Goal: Information Seeking & Learning: Learn about a topic

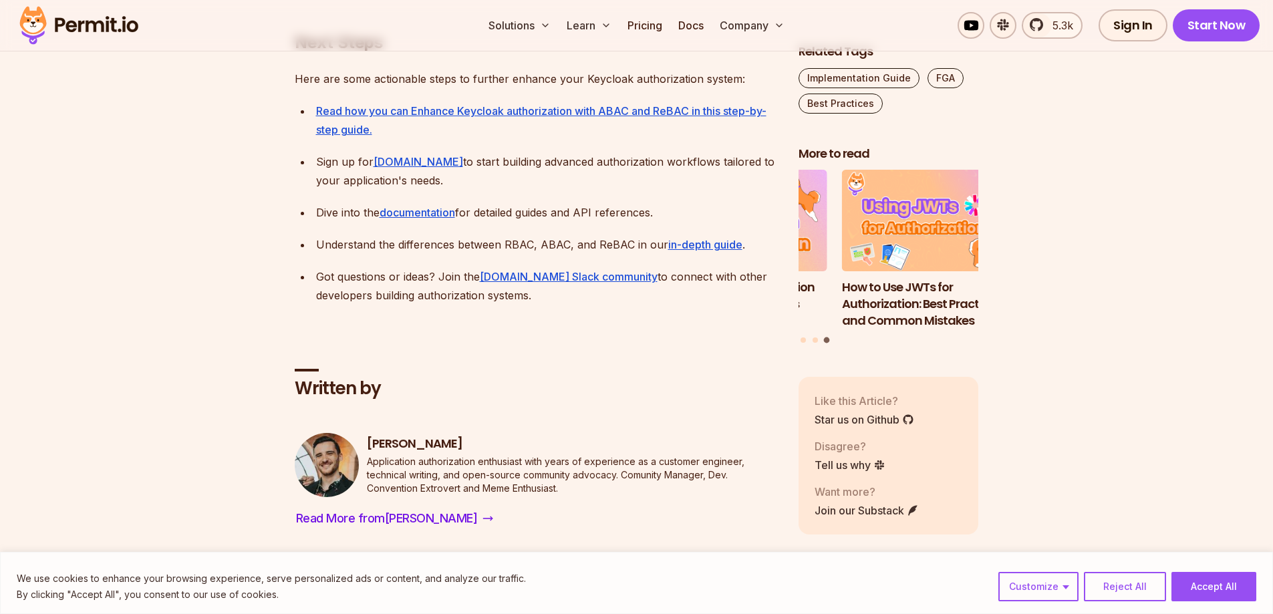
scroll to position [4546, 0]
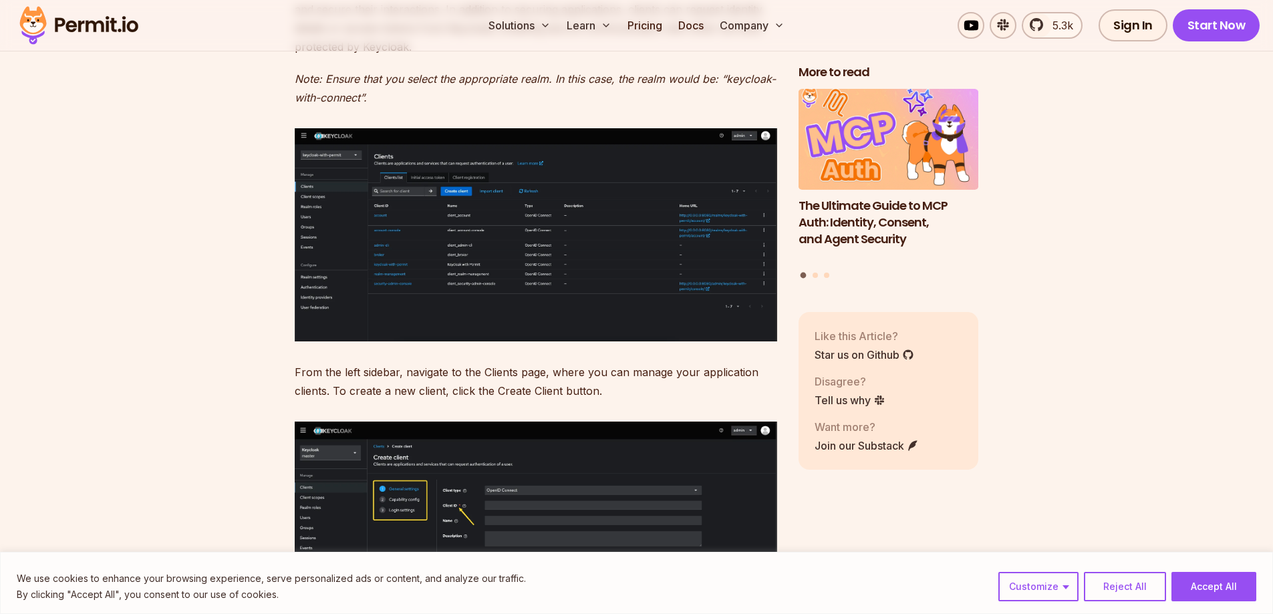
scroll to position [5348, 0]
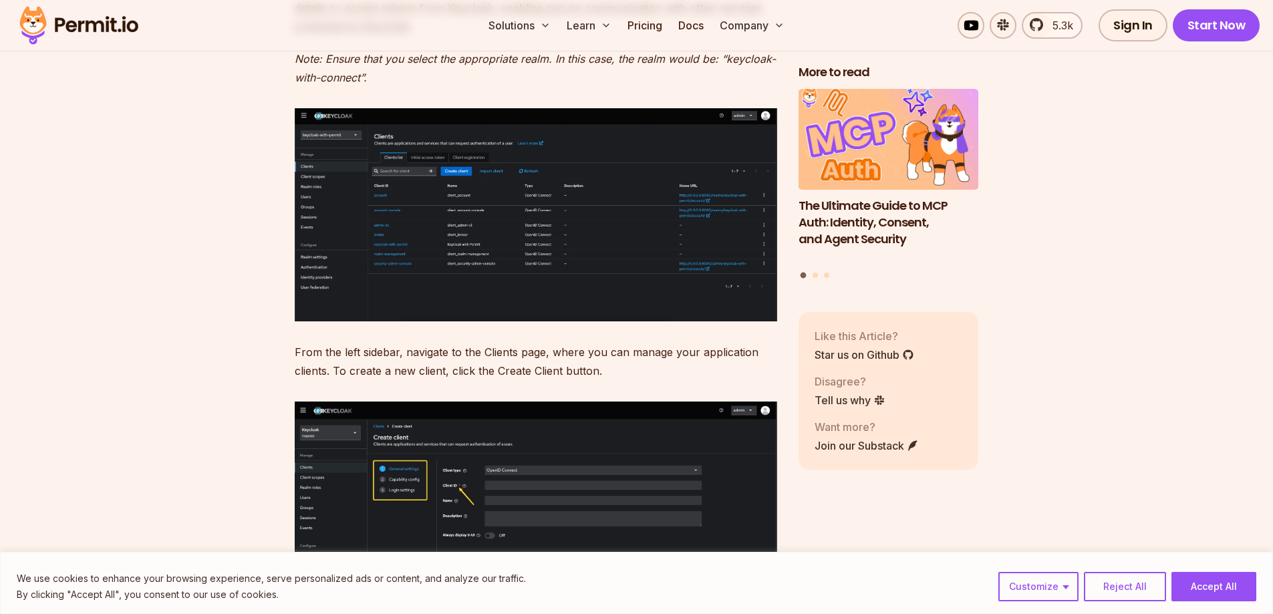
click at [505, 201] on img at bounding box center [536, 214] width 483 height 213
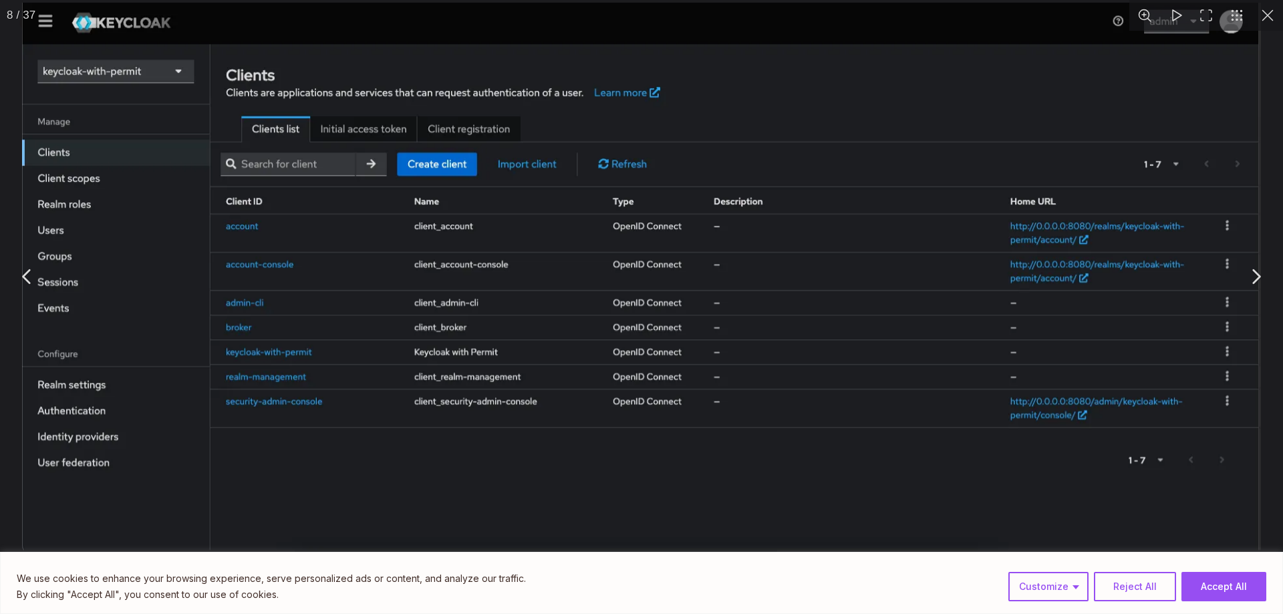
click at [1261, 277] on button "You can close this modal content with the ESC key" at bounding box center [1255, 276] width 33 height 33
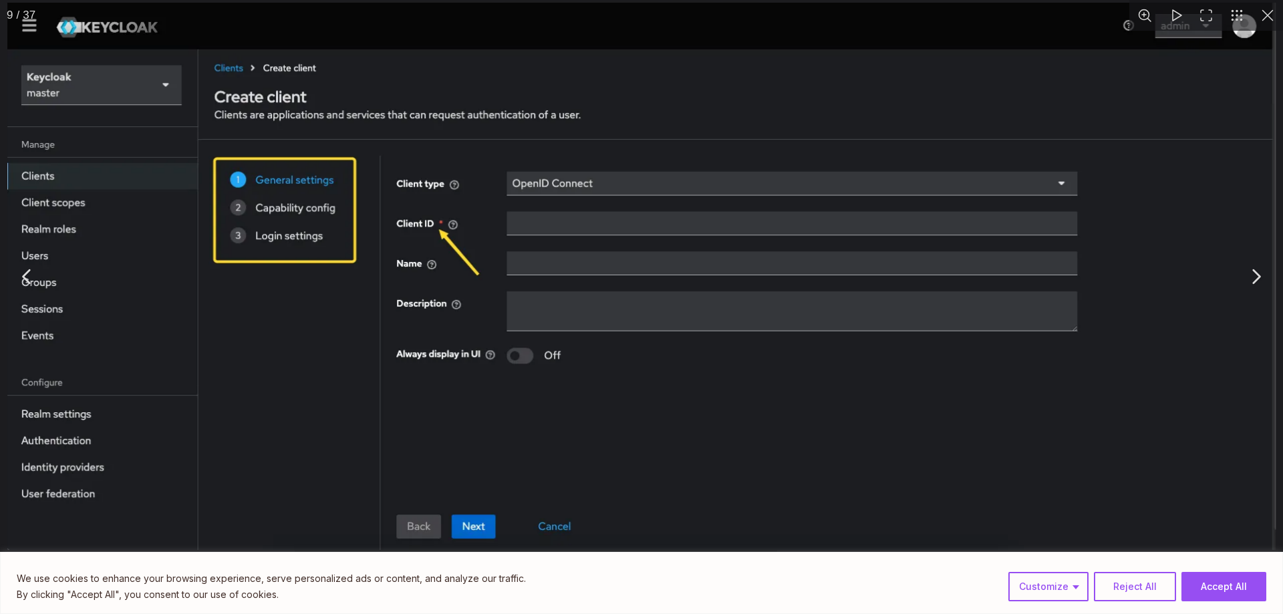
click at [1261, 277] on button "You can close this modal content with the ESC key" at bounding box center [1255, 276] width 33 height 33
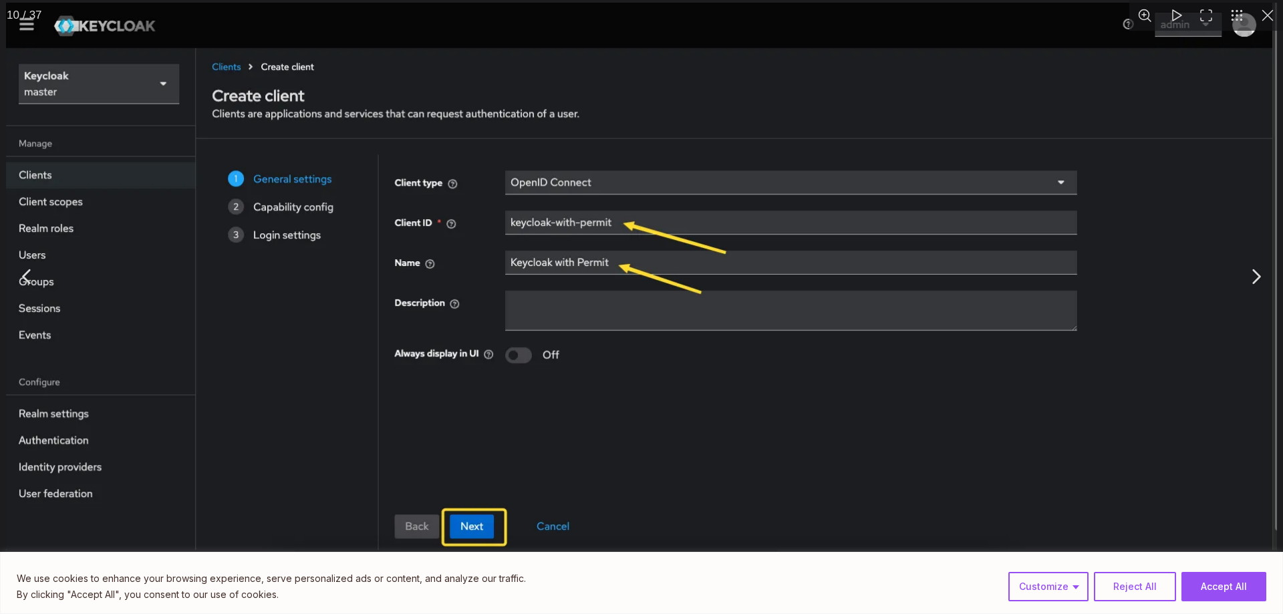
click at [1261, 277] on button "You can close this modal content with the ESC key" at bounding box center [1255, 276] width 33 height 33
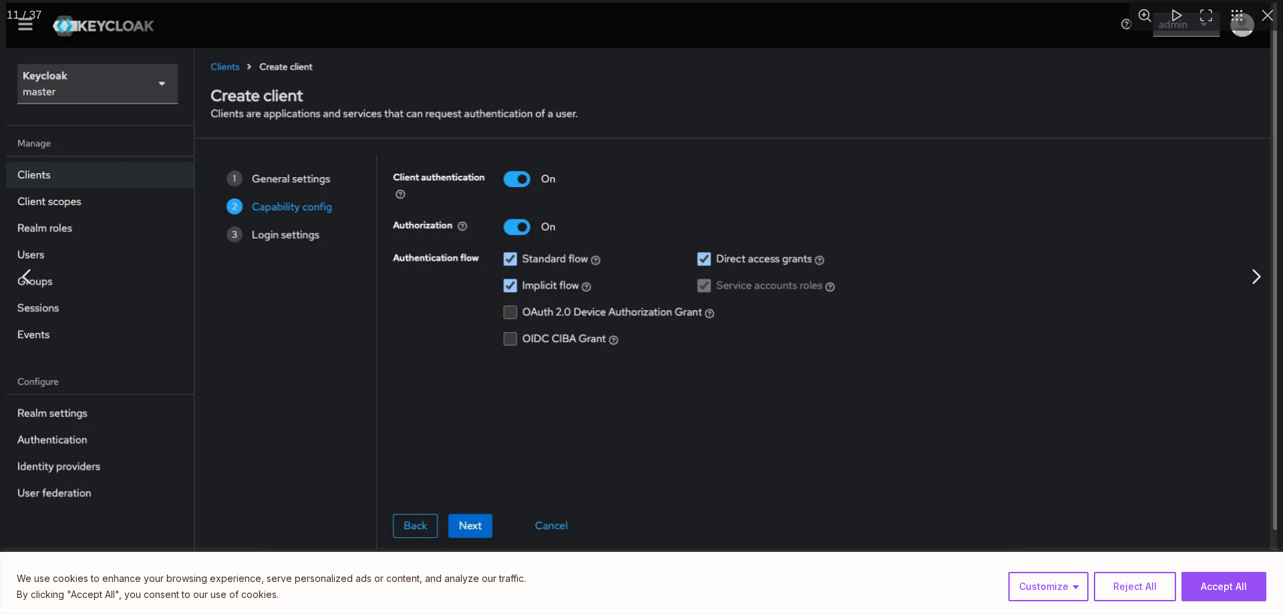
click at [1255, 278] on button "You can close this modal content with the ESC key" at bounding box center [1255, 276] width 33 height 33
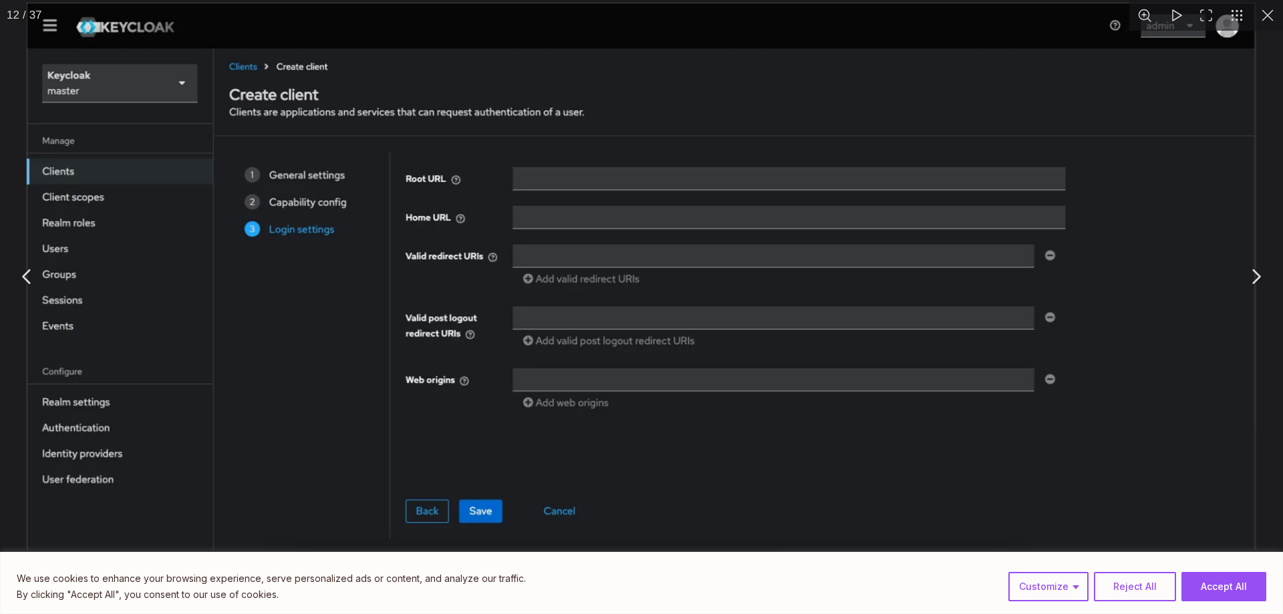
click at [1255, 278] on button "You can close this modal content with the ESC key" at bounding box center [1255, 276] width 33 height 33
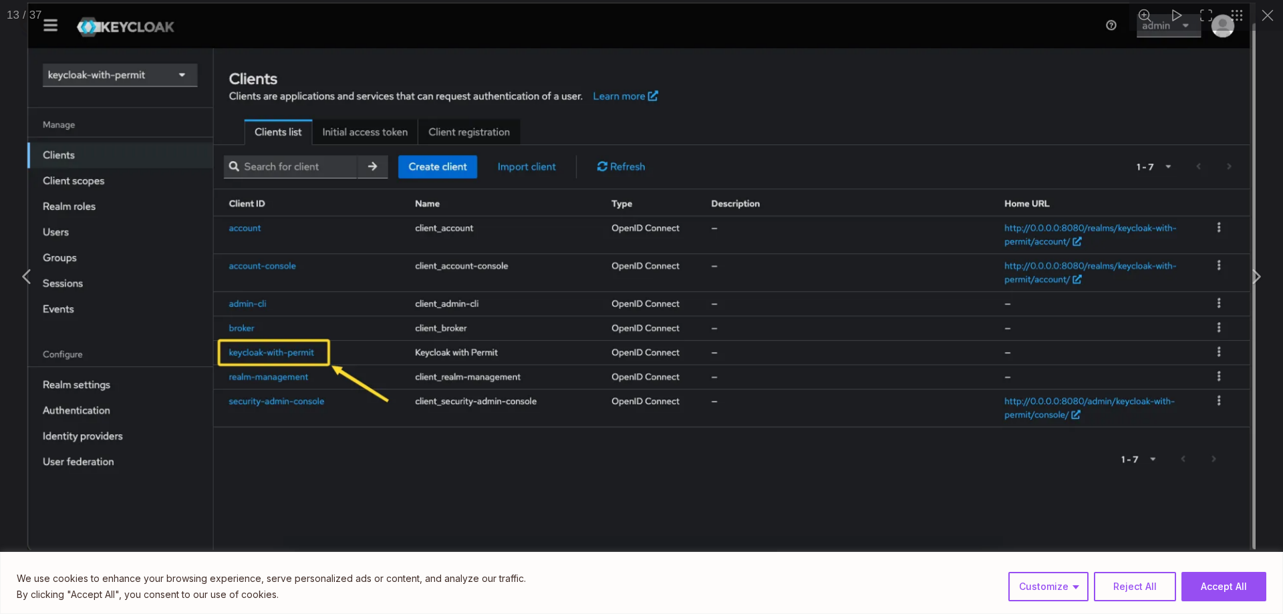
click at [1255, 278] on button "You can close this modal content with the ESC key" at bounding box center [1255, 276] width 33 height 33
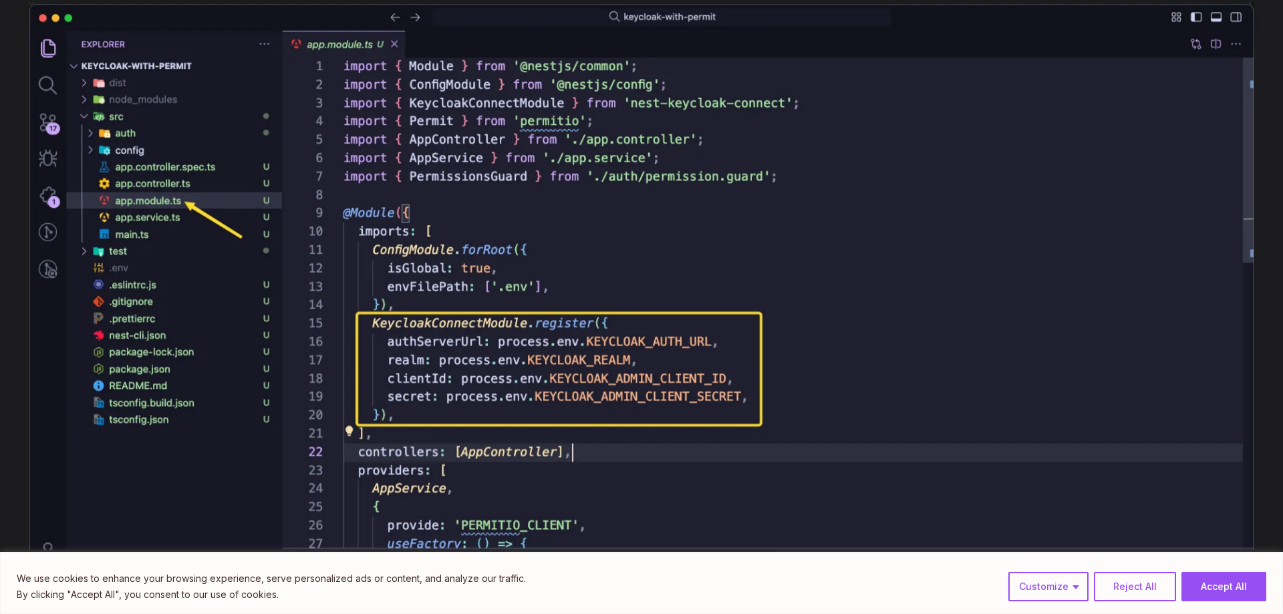
click at [1255, 278] on button "You can close this modal content with the ESC key" at bounding box center [1255, 276] width 33 height 33
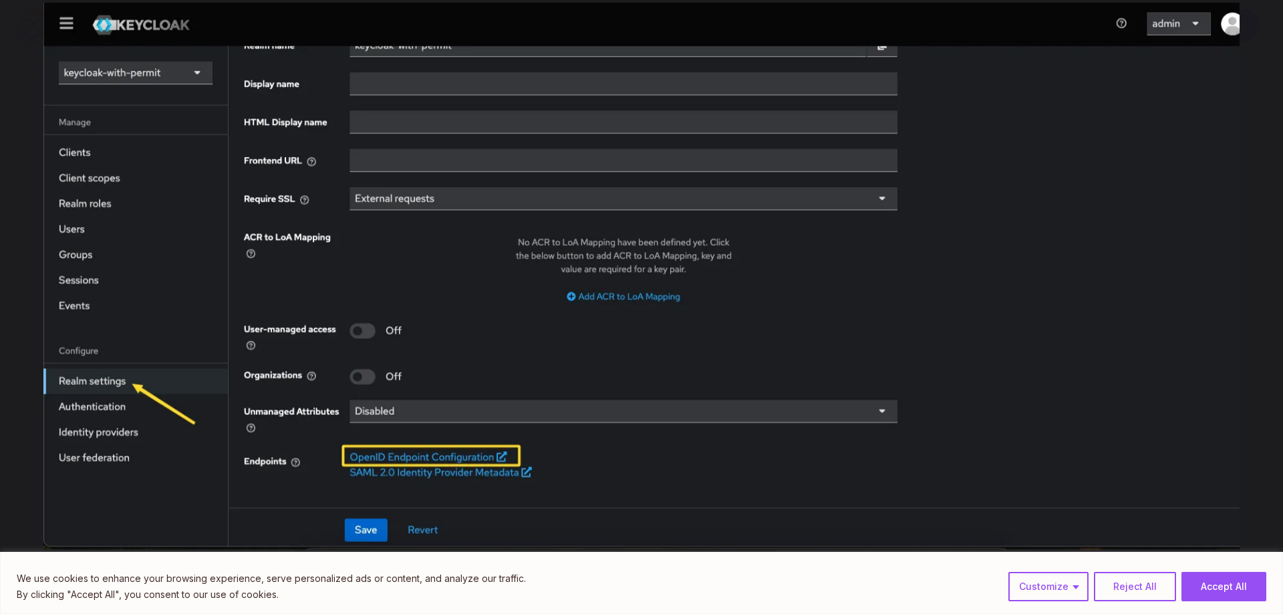
click at [1255, 278] on button "You can close this modal content with the ESC key" at bounding box center [1255, 276] width 33 height 33
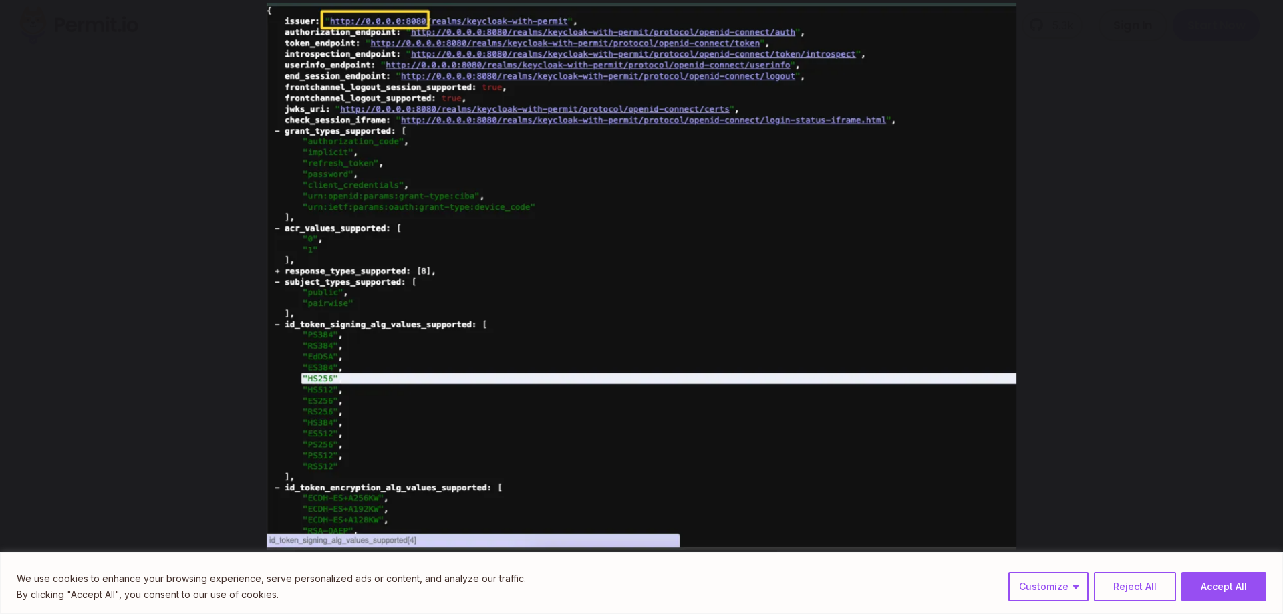
click at [1255, 278] on button "You can close this modal content with the ESC key" at bounding box center [1255, 276] width 33 height 33
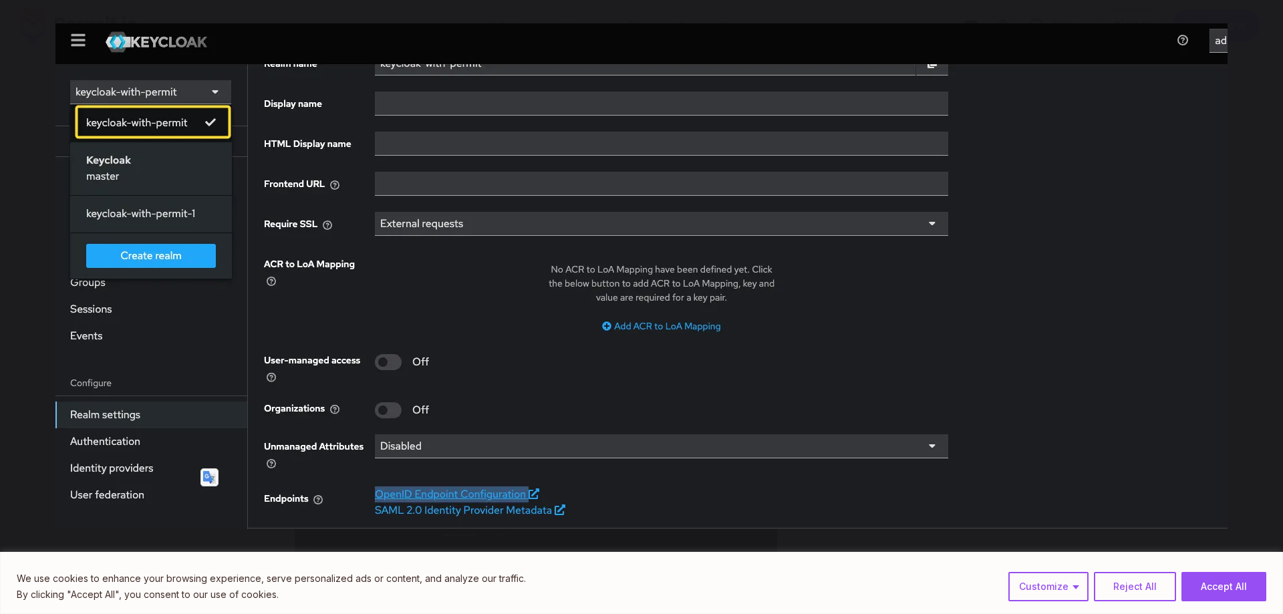
click at [1255, 278] on button "You can close this modal content with the ESC key" at bounding box center [1255, 276] width 33 height 33
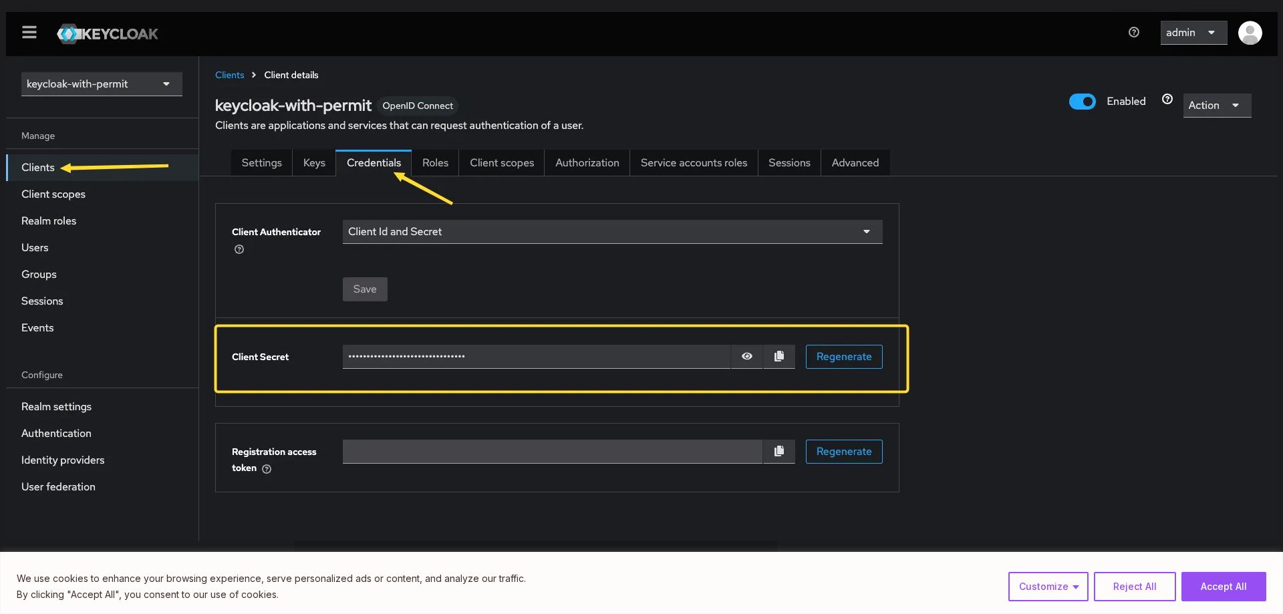
click at [1255, 278] on button "You can close this modal content with the ESC key" at bounding box center [1255, 276] width 33 height 33
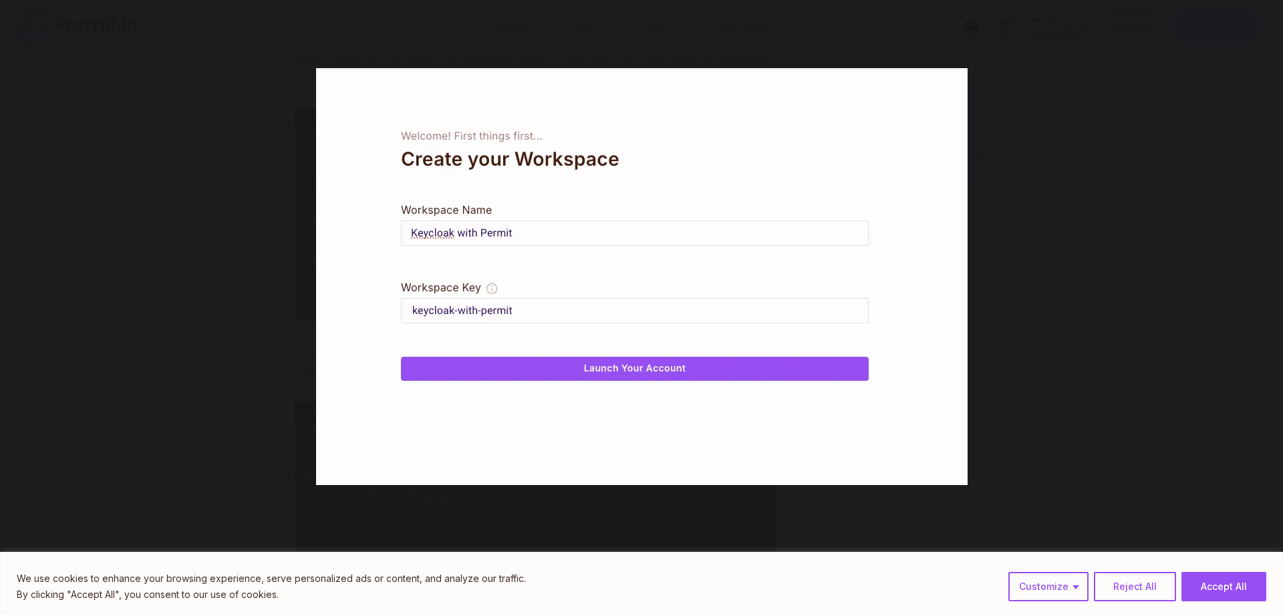
click at [1254, 278] on button "You can close this modal content with the ESC key" at bounding box center [1255, 276] width 33 height 33
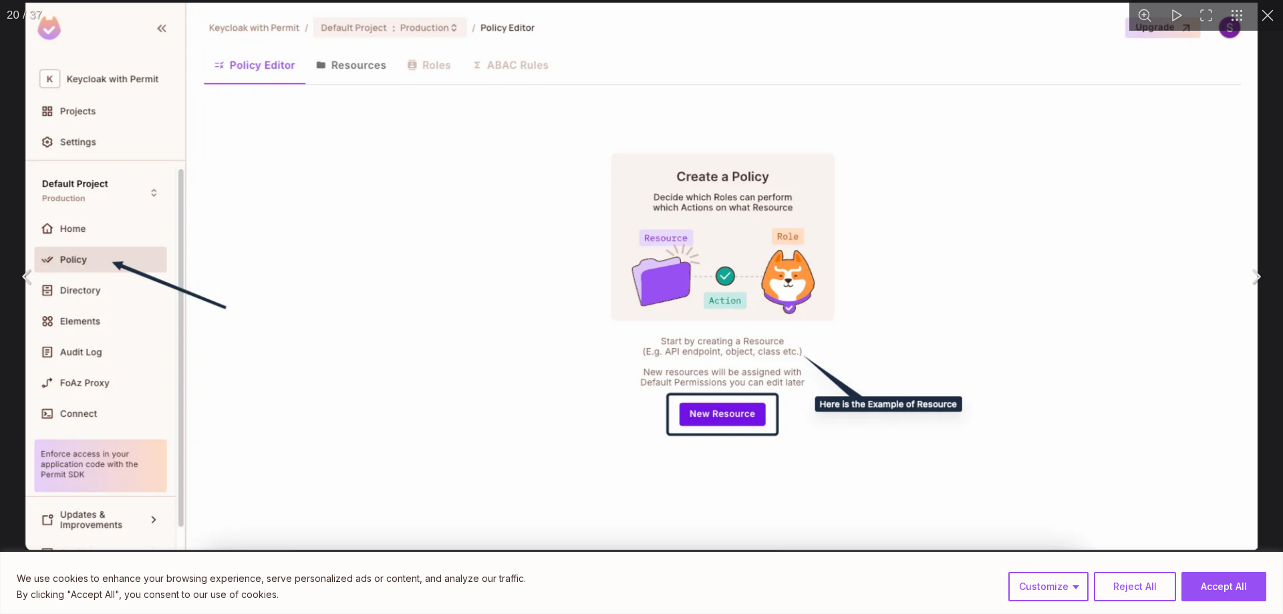
click at [1254, 278] on button "You can close this modal content with the ESC key" at bounding box center [1255, 276] width 33 height 33
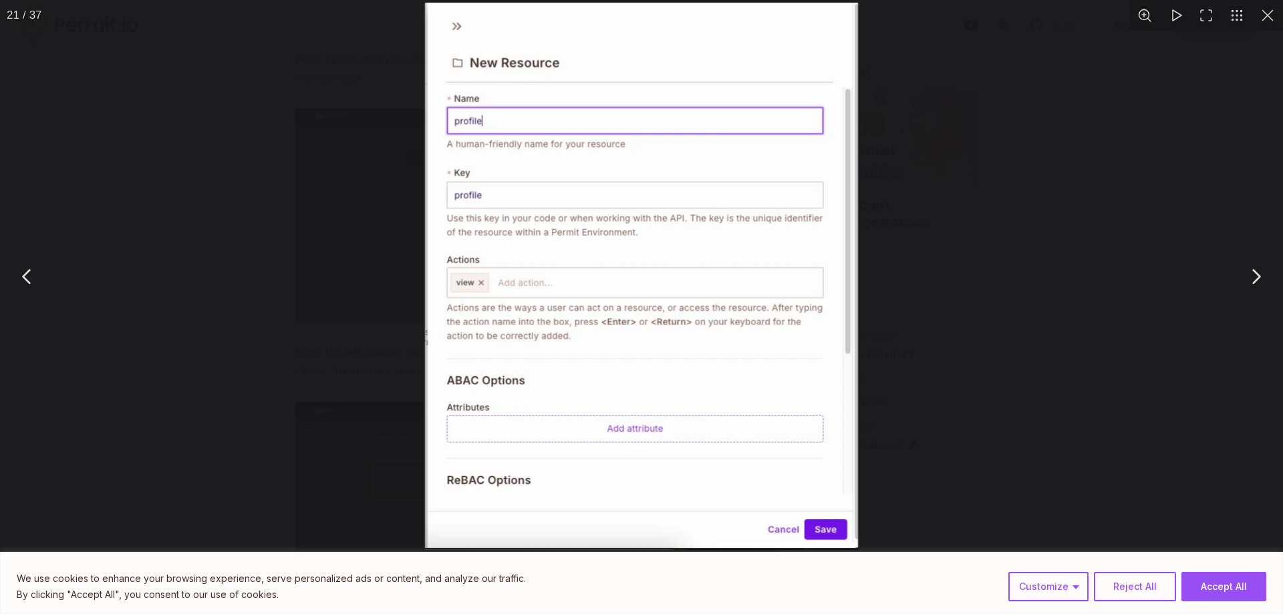
click at [27, 275] on button "You can close this modal content with the ESC key" at bounding box center [27, 276] width 33 height 33
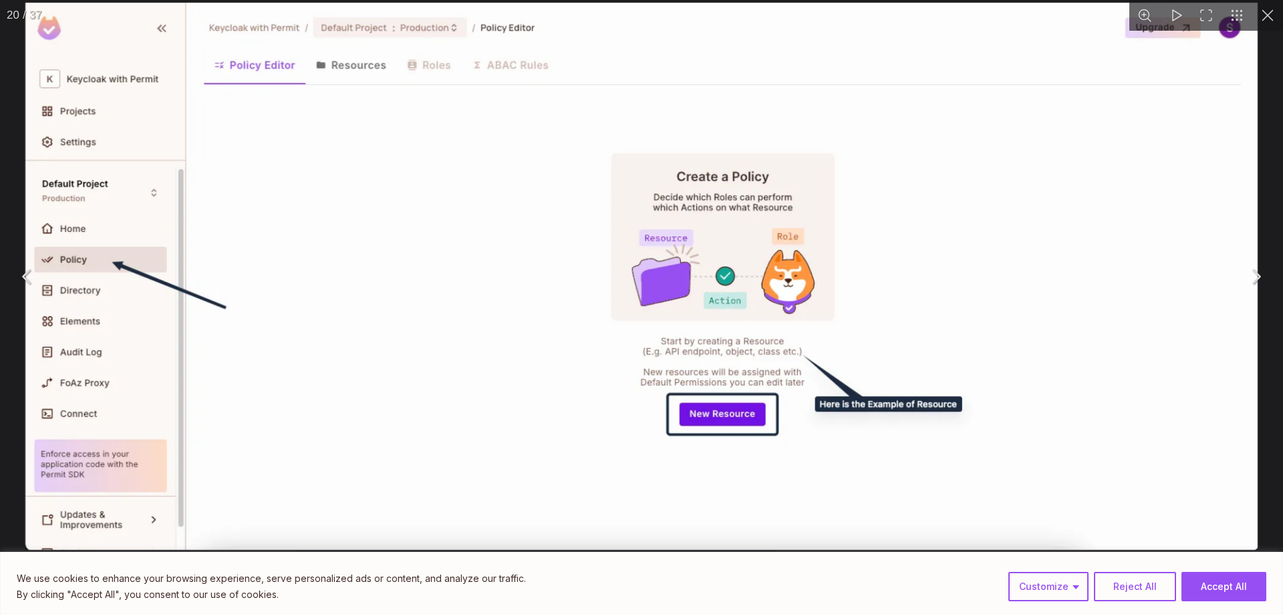
click at [1175, 15] on button "You can close this modal content with the ESC key" at bounding box center [1175, 15] width 31 height 31
click at [1259, 275] on button "You can close this modal content with the ESC key" at bounding box center [1255, 276] width 33 height 33
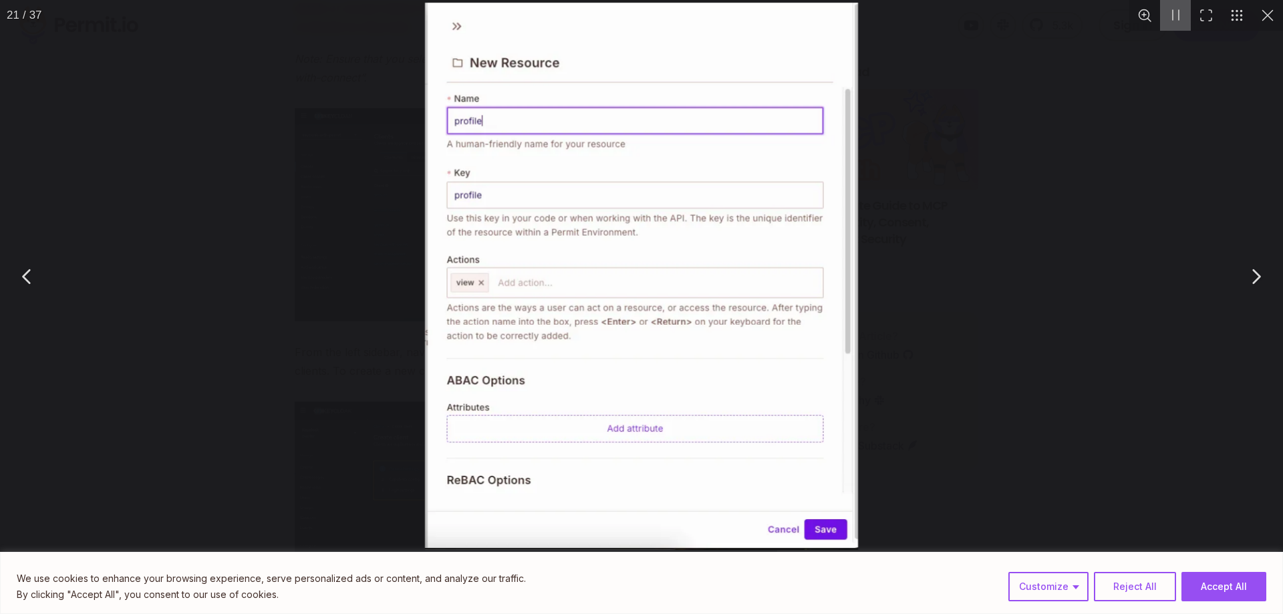
click at [1259, 275] on button "You can close this modal content with the ESC key" at bounding box center [1255, 276] width 33 height 33
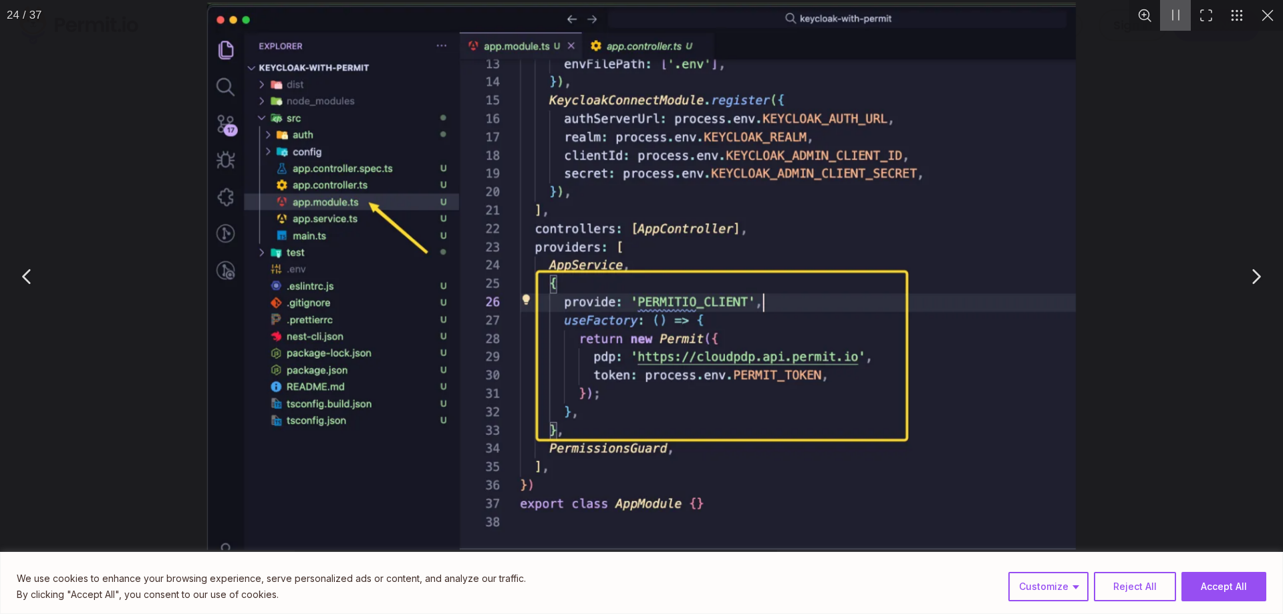
click at [1262, 19] on button "You can close this modal content with the ESC key" at bounding box center [1268, 15] width 31 height 31
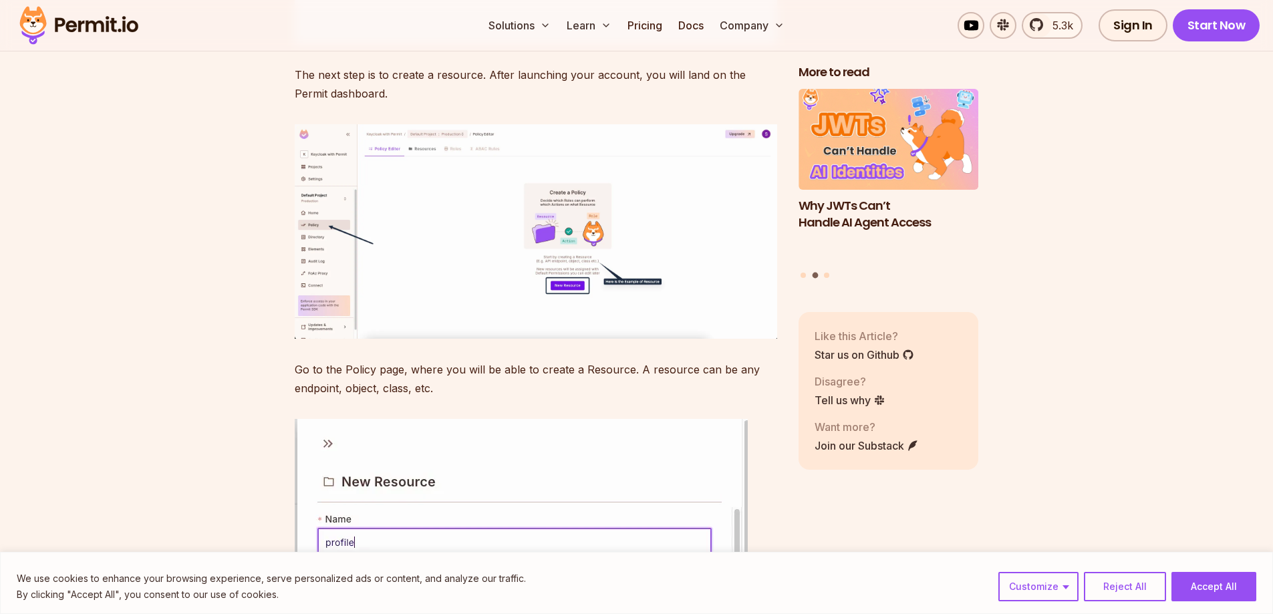
scroll to position [10294, 0]
